Goal: Complete application form: Complete application form

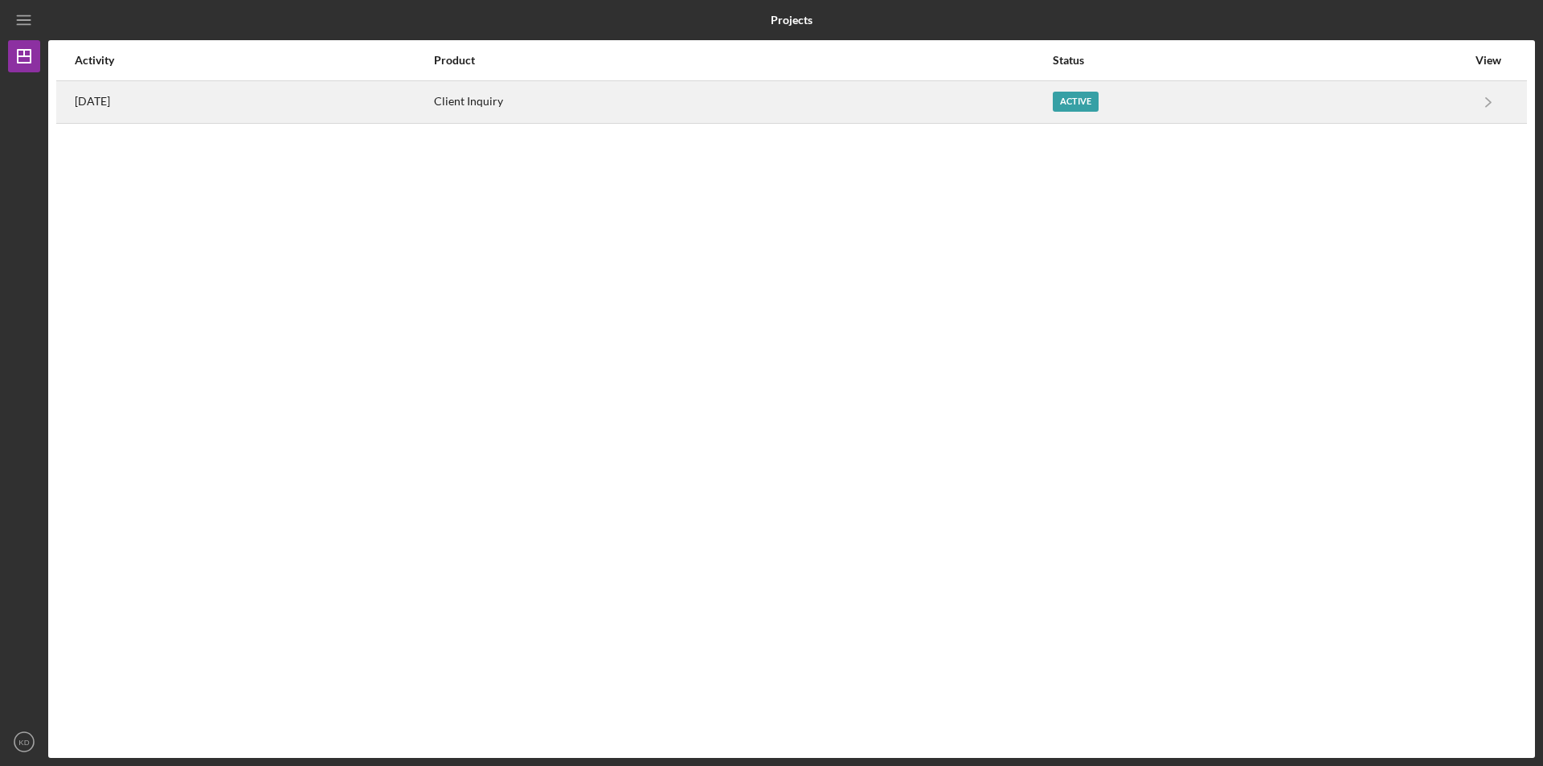
click at [306, 109] on div "[DATE]" at bounding box center [254, 102] width 358 height 40
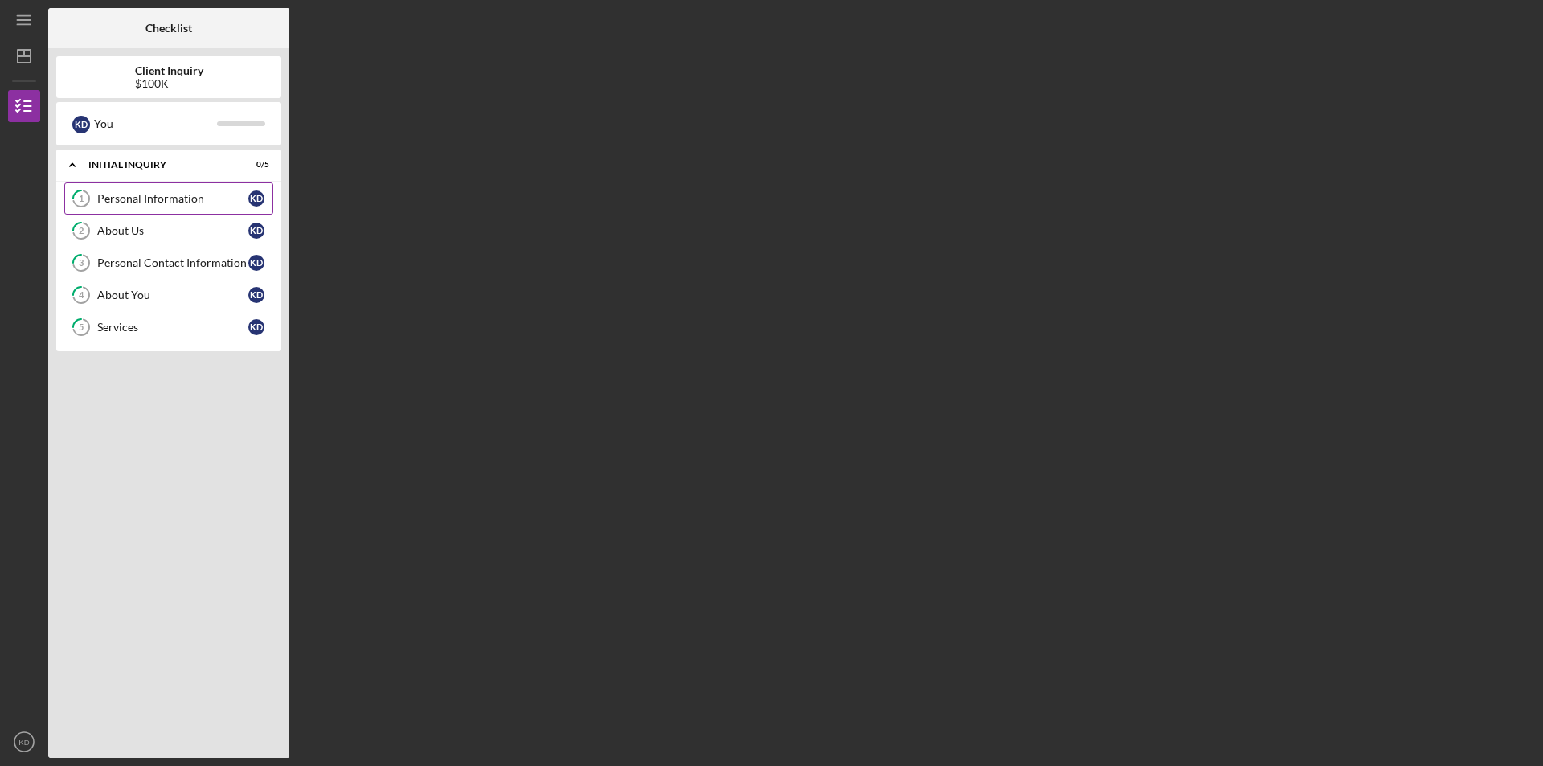
click at [147, 198] on div "Personal Information" at bounding box center [172, 198] width 151 height 13
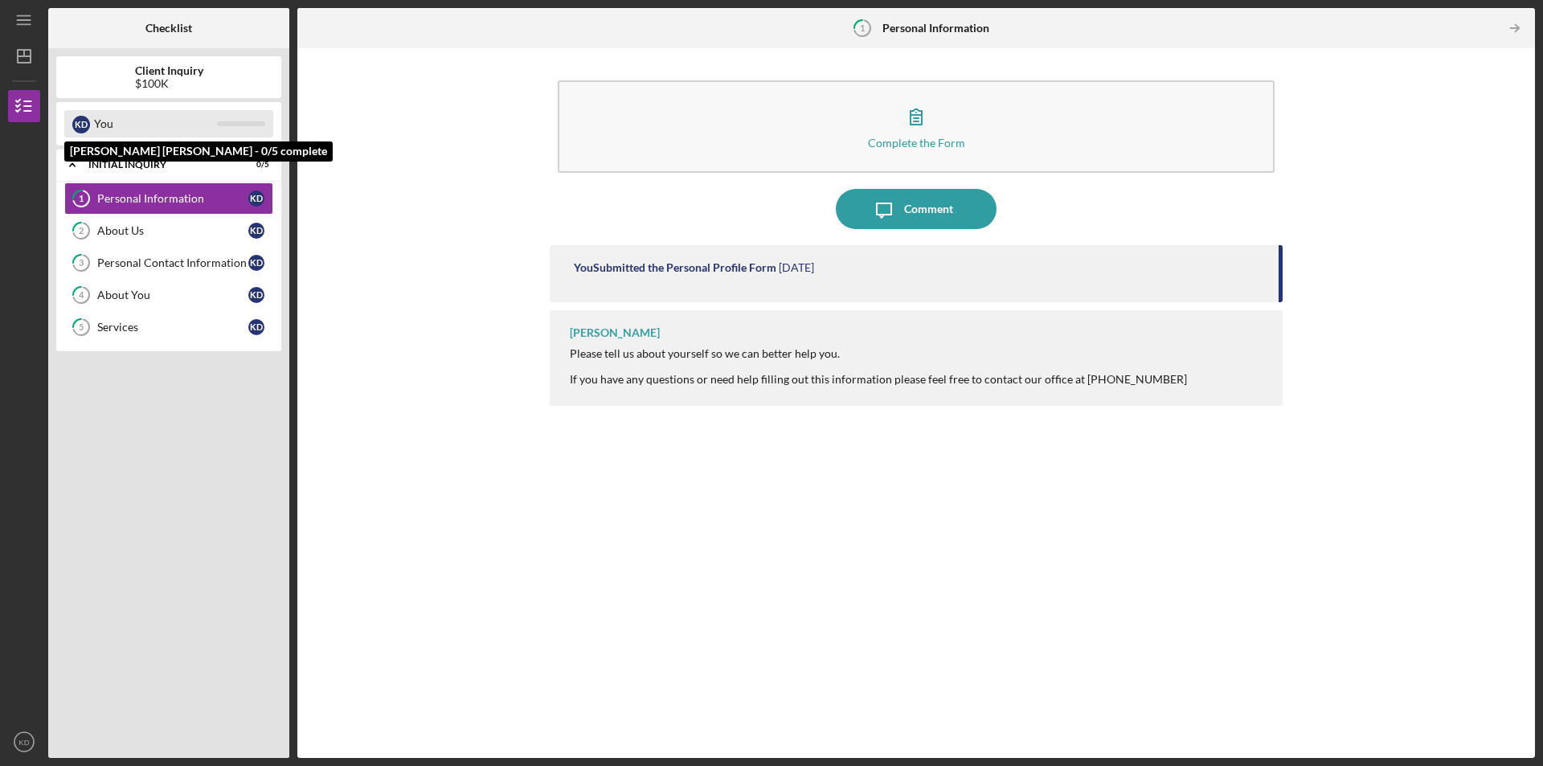
click at [130, 113] on div "You" at bounding box center [155, 123] width 123 height 27
click at [108, 132] on div "You" at bounding box center [155, 123] width 123 height 27
click at [73, 162] on icon "Icon/Expander" at bounding box center [72, 165] width 32 height 32
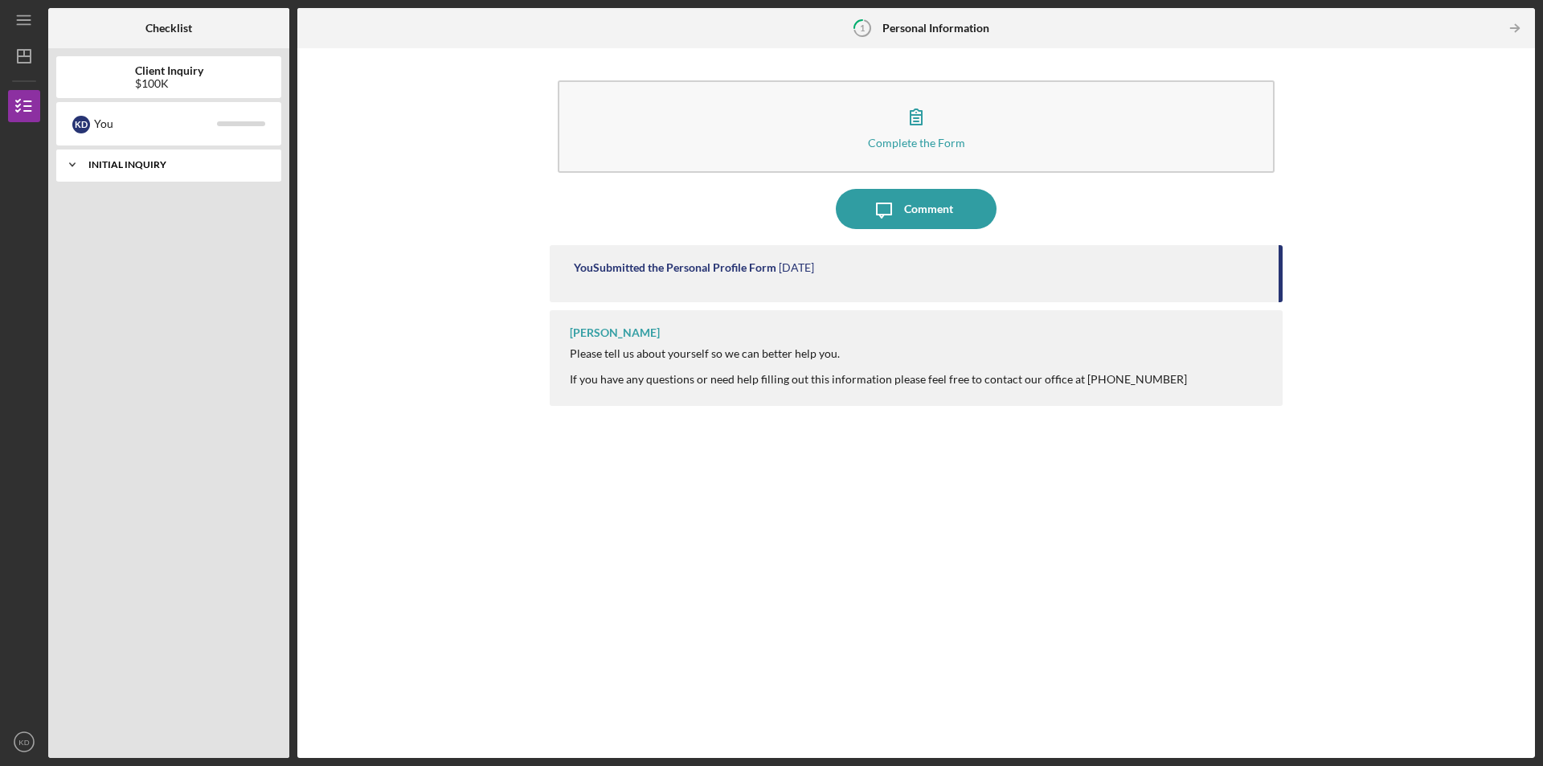
click at [73, 162] on icon "Icon/Expander" at bounding box center [72, 165] width 32 height 32
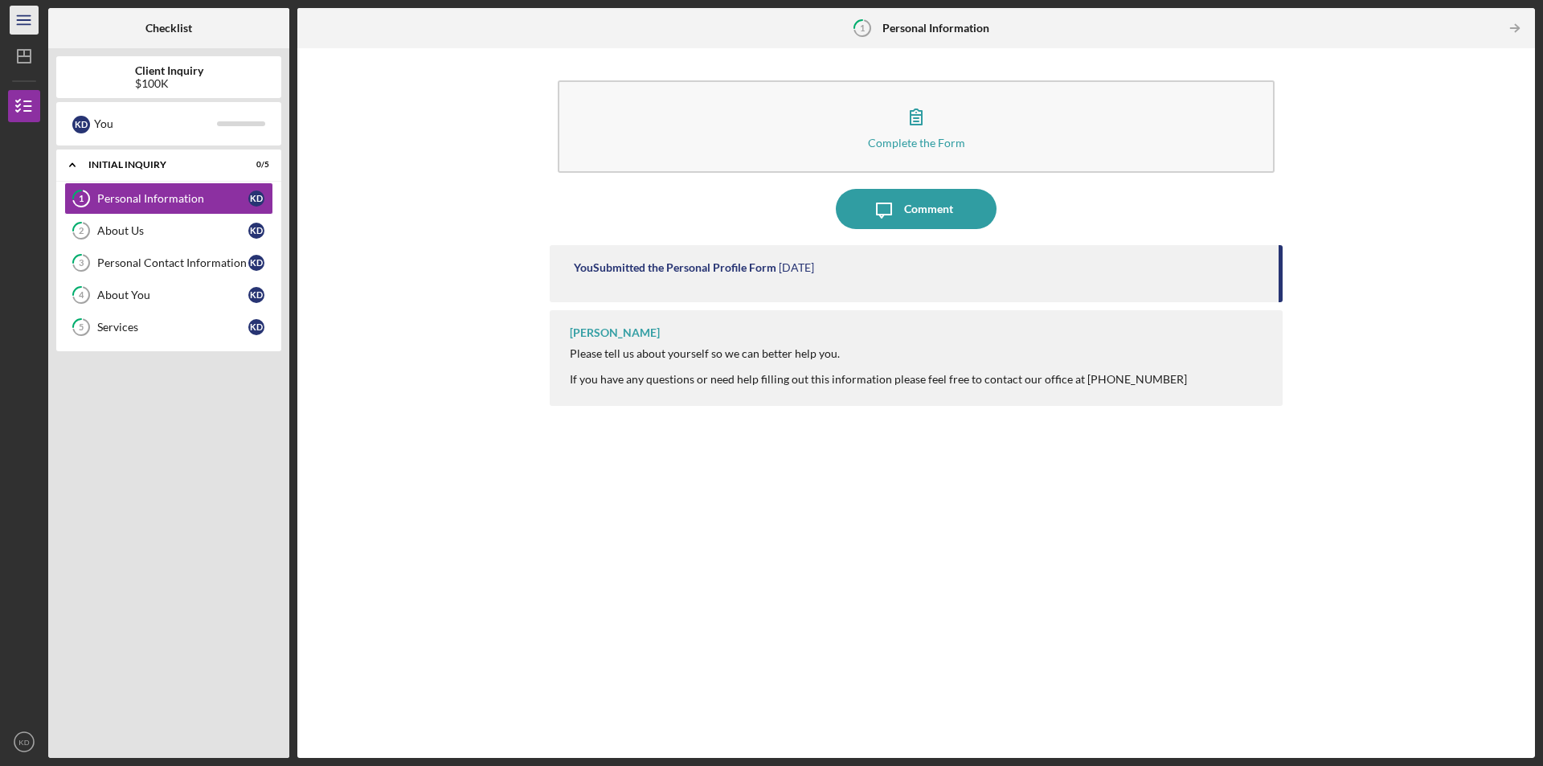
click at [27, 18] on icon "Icon/Menu" at bounding box center [24, 20] width 36 height 36
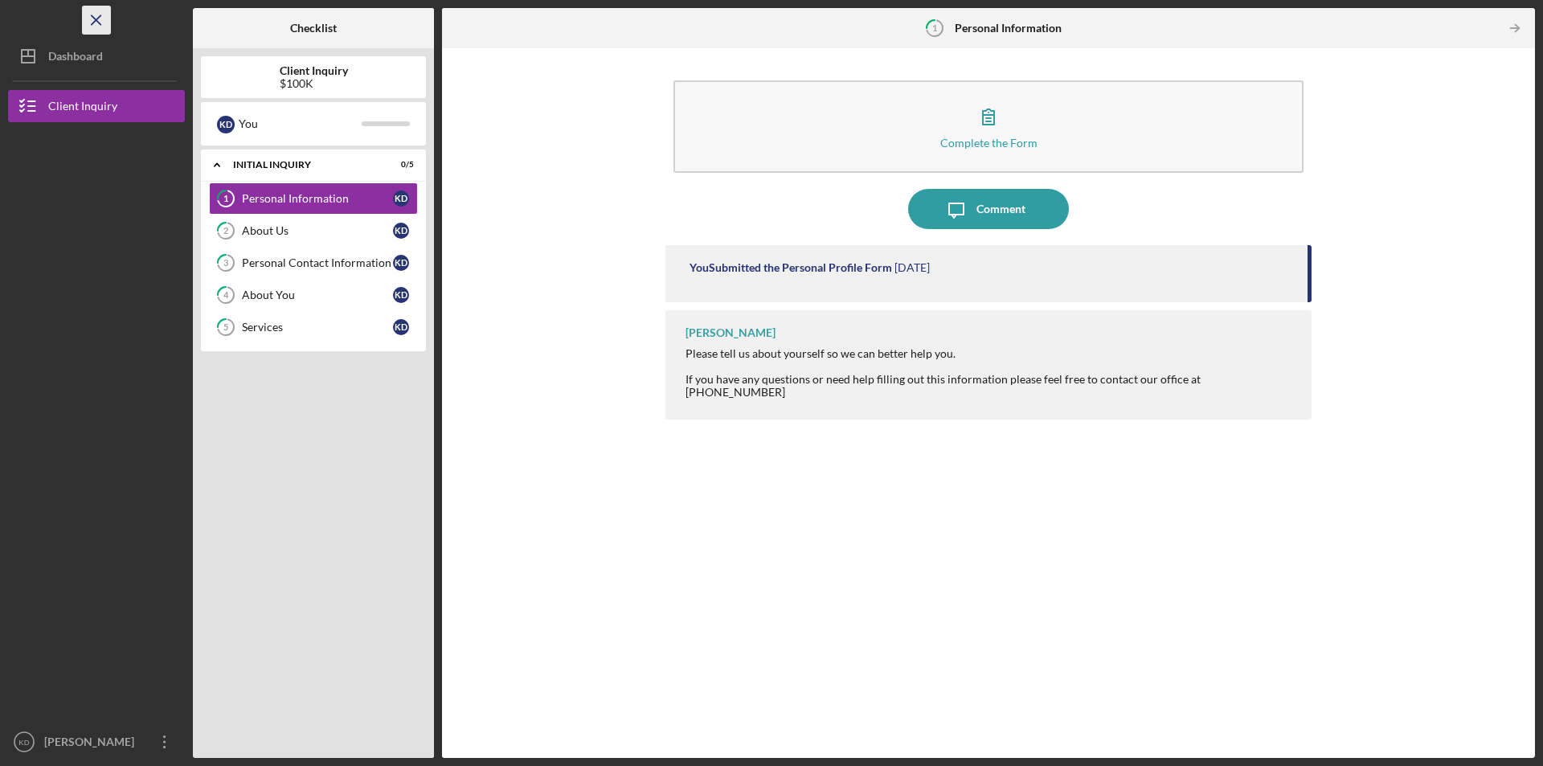
click at [92, 20] on icon "Icon/Menu Close" at bounding box center [97, 20] width 36 height 36
